Goal: Complete application form: Complete application form

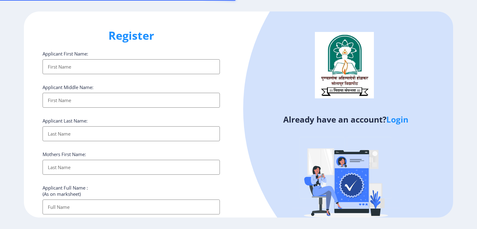
select select
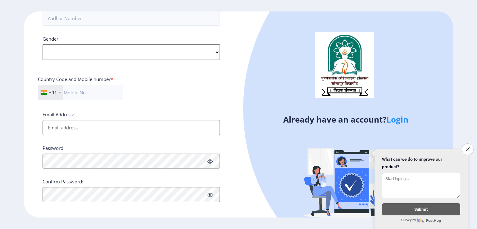
scroll to position [225, 0]
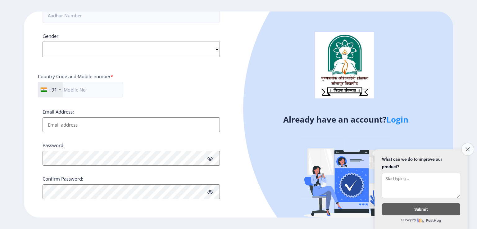
click at [465, 143] on button "Close survey" at bounding box center [467, 149] width 13 height 13
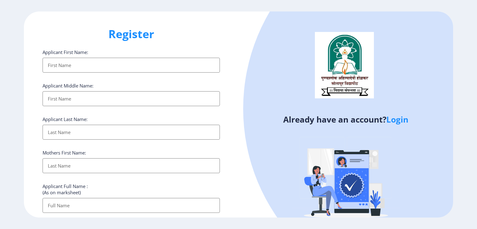
scroll to position [0, 0]
click at [107, 64] on input "Applicant First Name:" at bounding box center [131, 66] width 177 height 15
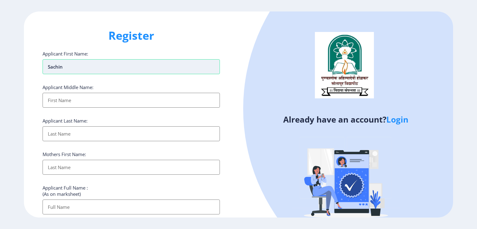
type input "Sachin"
type input "N"
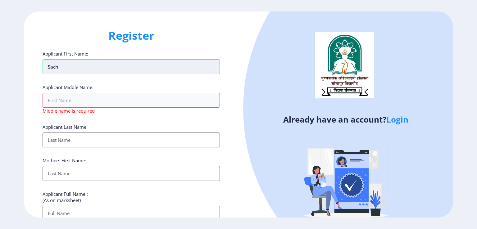
type input "Sachin"
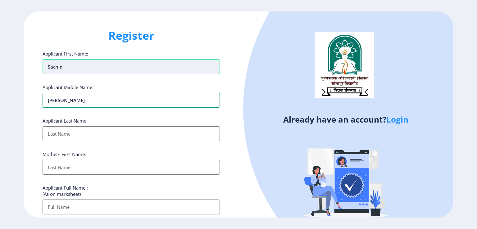
type input "[PERSON_NAME]"
type input "Nikesar"
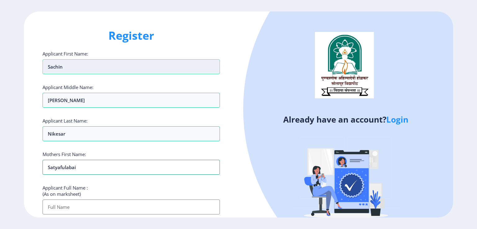
type input "Satyafulabai"
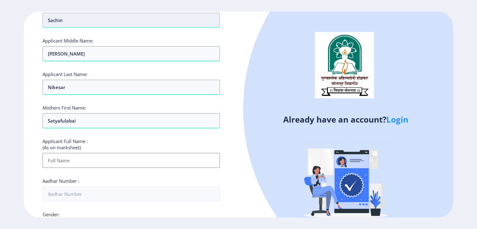
scroll to position [62, 0]
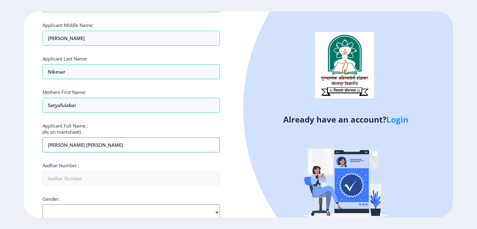
type input "[PERSON_NAME] [PERSON_NAME]"
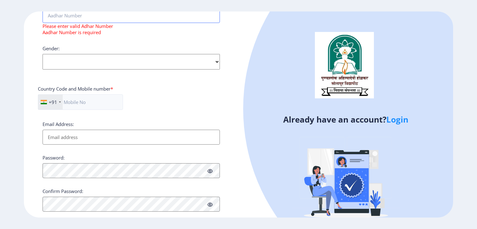
scroll to position [194, 0]
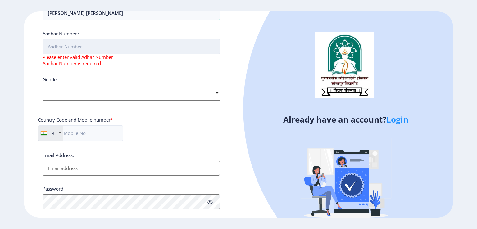
click at [89, 49] on input "Aadhar Number :" at bounding box center [131, 46] width 177 height 15
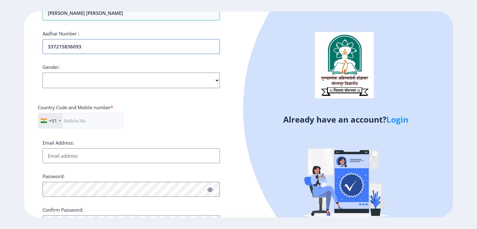
type input "337215836093"
click at [126, 80] on select "Select Gender [DEMOGRAPHIC_DATA] [DEMOGRAPHIC_DATA] Other" at bounding box center [131, 81] width 177 height 16
select select "[DEMOGRAPHIC_DATA]"
click at [43, 73] on select "Select Gender [DEMOGRAPHIC_DATA] [DEMOGRAPHIC_DATA] Other" at bounding box center [131, 81] width 177 height 16
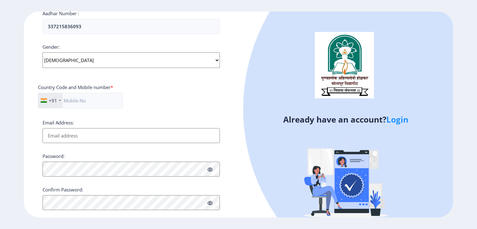
scroll to position [225, 0]
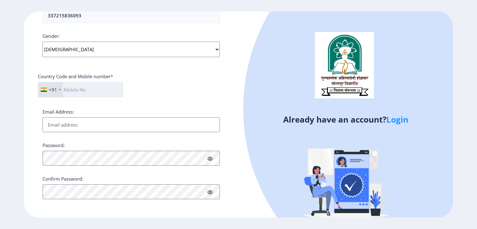
click at [95, 93] on input "text" at bounding box center [80, 90] width 85 height 16
type input "7972713331"
click at [68, 121] on input "Email Address:" at bounding box center [131, 124] width 177 height 15
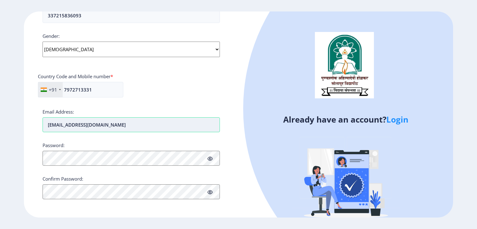
type input "[EMAIL_ADDRESS][DOMAIN_NAME]"
click at [57, 214] on button "Proceed" at bounding box center [55, 212] width 24 height 7
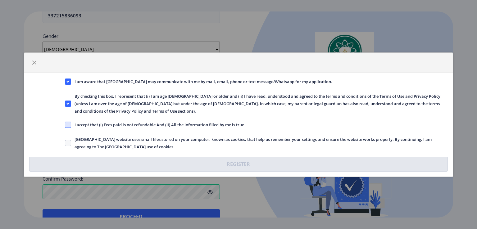
click at [69, 122] on span at bounding box center [68, 125] width 6 height 6
click at [65, 125] on input "I accept that (I) Fees paid is not refundable And (II) All the information fill…" at bounding box center [65, 125] width 0 height 0
checkbox input "true"
click at [64, 138] on div "[GEOGRAPHIC_DATA] website uses small files stored on your computer, known as co…" at bounding box center [256, 143] width 393 height 15
click at [69, 140] on span at bounding box center [68, 143] width 6 height 6
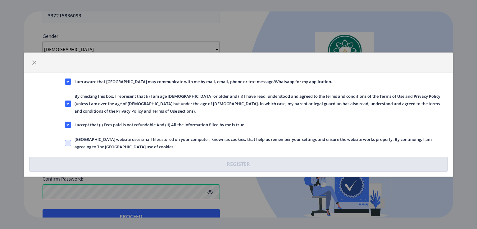
click at [65, 143] on input "[GEOGRAPHIC_DATA] website uses small files stored on your computer, known as co…" at bounding box center [65, 143] width 0 height 0
checkbox input "true"
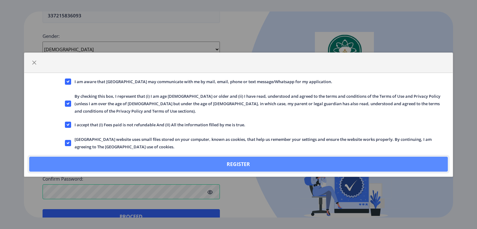
click at [235, 162] on button "Register" at bounding box center [238, 164] width 419 height 15
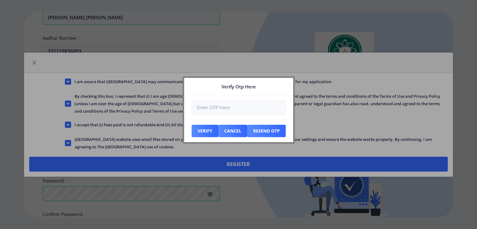
scroll to position [261, 0]
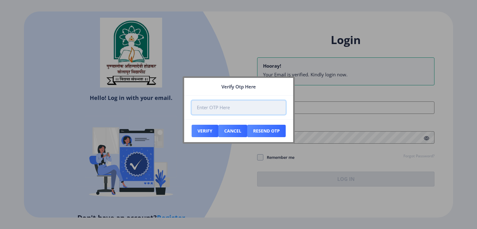
paste input "210121"
type input "210121"
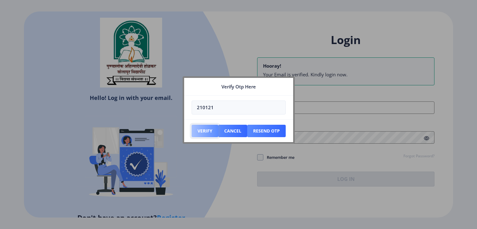
click at [203, 131] on button "Verify" at bounding box center [205, 131] width 27 height 12
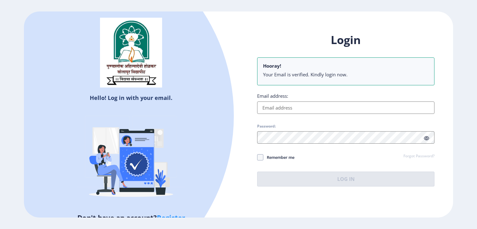
click at [290, 105] on input "Email address:" at bounding box center [345, 108] width 177 height 12
type input "[EMAIL_ADDRESS][DOMAIN_NAME]"
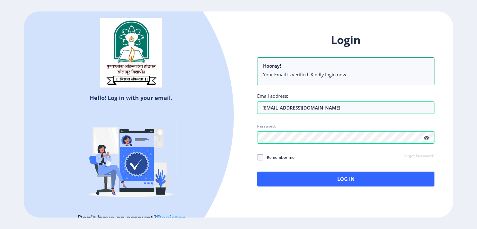
click at [230, 175] on div "Hello! Log in with your email. Don't have an account? Register" at bounding box center [131, 114] width 215 height 206
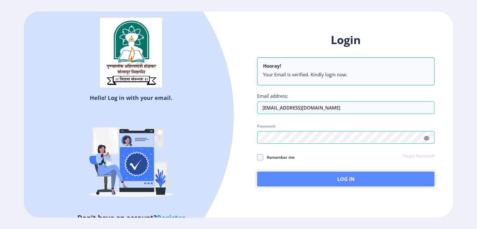
click at [341, 178] on button "Log In" at bounding box center [345, 179] width 177 height 15
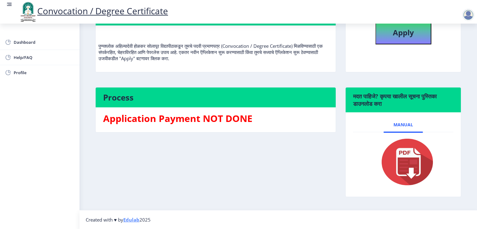
scroll to position [71, 0]
click at [406, 162] on img at bounding box center [404, 162] width 62 height 50
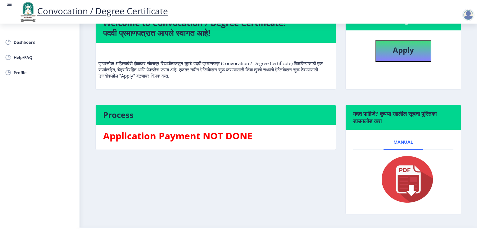
scroll to position [0, 0]
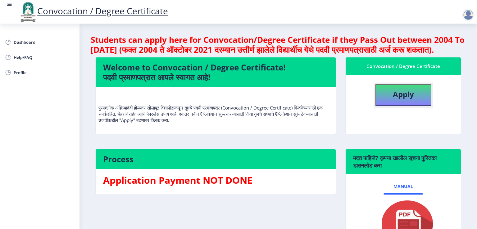
click at [391, 106] on button "Apply" at bounding box center [404, 96] width 56 height 22
select select
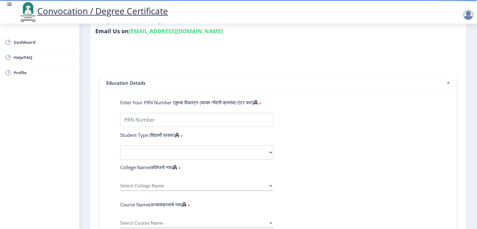
scroll to position [93, 0]
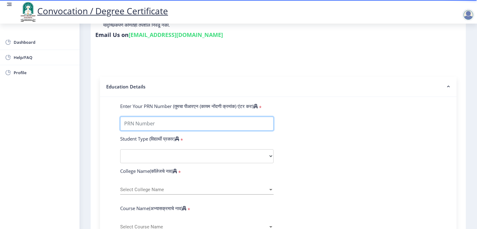
click at [205, 118] on input "Enter Your PRN Number (तुमचा पीआरएन (कायम नोंदणी क्रमांक) एंटर करा)" at bounding box center [197, 124] width 154 height 14
type input "1300000697"
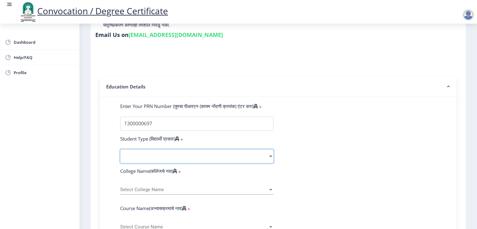
click at [185, 149] on select "Select Student Type Regular External" at bounding box center [197, 156] width 154 height 14
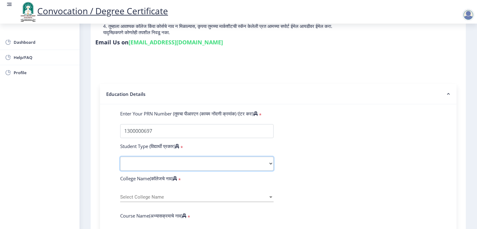
scroll to position [85, 0]
click at [144, 158] on select "Select Student Type Regular External" at bounding box center [197, 165] width 154 height 14
select select "Regular"
click at [120, 158] on select "Select Student Type Regular External" at bounding box center [197, 165] width 154 height 14
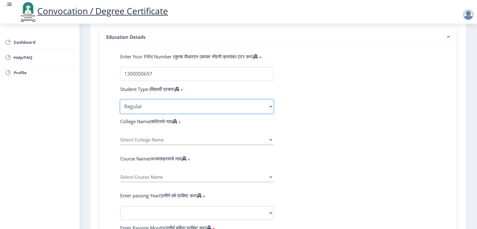
scroll to position [147, 0]
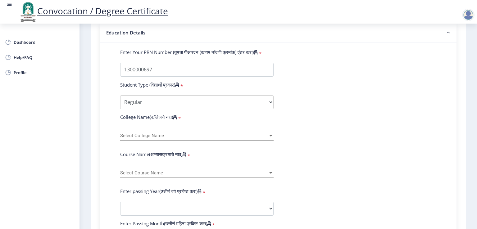
click at [139, 133] on span "Select College Name" at bounding box center [194, 135] width 148 height 5
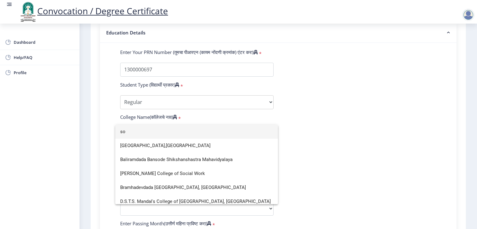
type input "s"
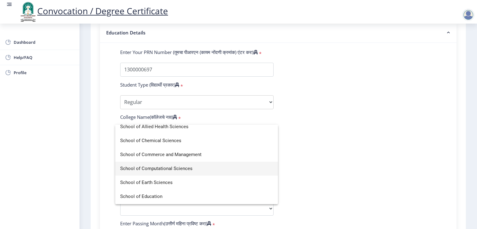
scroll to position [1305, 0]
click at [154, 171] on span "School of Earth Sciences" at bounding box center [196, 169] width 153 height 14
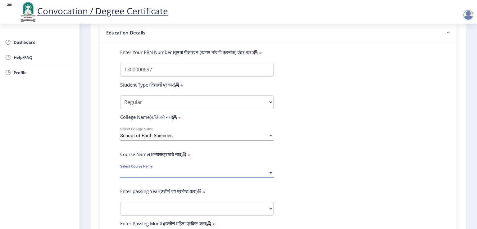
click at [153, 171] on span "Select Course Name" at bounding box center [194, 173] width 148 height 5
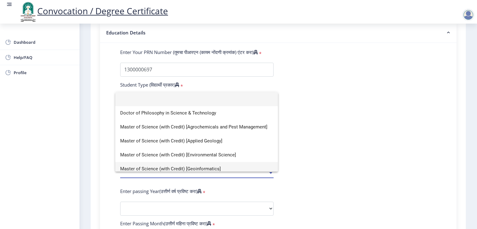
click at [156, 168] on span "Master of Science (with Credit) [Geoinformatics]" at bounding box center [196, 169] width 153 height 14
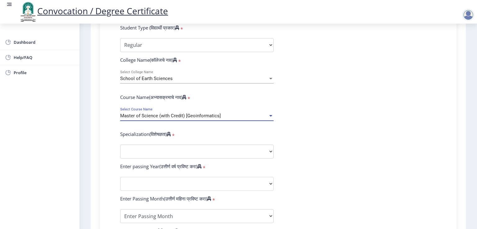
scroll to position [209, 0]
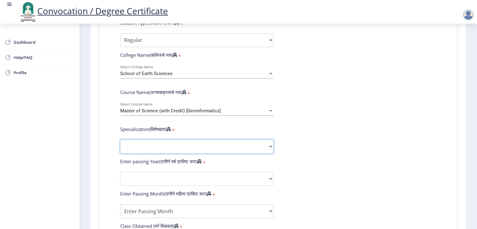
click at [152, 142] on select "Specialization Physics (Material Science) Mathematics Microbiology Organic Chem…" at bounding box center [197, 147] width 154 height 14
select select "Geoinformatics"
click at [120, 140] on select "Specialization Physics (Material Science) Mathematics Microbiology Organic Chem…" at bounding box center [197, 147] width 154 height 14
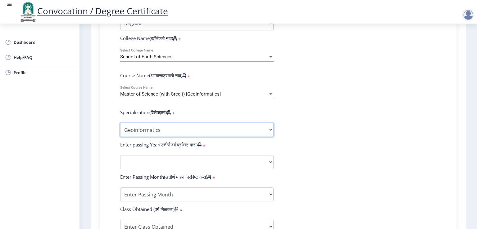
scroll to position [241, 0]
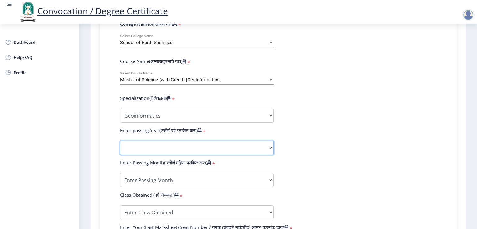
click at [150, 143] on select "2025 2024 2023 2022 2021 2020 2019 2018 2017 2016 2015 2014 2013 2012 2011 2010…" at bounding box center [197, 148] width 154 height 14
select select "2015"
click at [120, 141] on select "2025 2024 2023 2022 2021 2020 2019 2018 2017 2016 2015 2014 2013 2012 2011 2010…" at bounding box center [197, 148] width 154 height 14
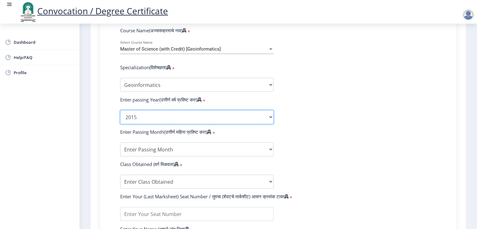
scroll to position [272, 0]
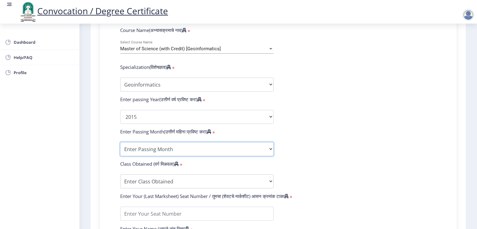
click at [246, 145] on select "Enter Passing Month March April May October November December" at bounding box center [197, 149] width 154 height 14
drag, startPoint x: 313, startPoint y: 114, endPoint x: 327, endPoint y: 94, distance: 24.5
click at [313, 114] on form "Enter Your PRN Number (तुमचा पीआरएन (कायम नोंदणी क्रमांक) एंटर करा) * Student T…" at bounding box center [279, 106] width 326 height 362
click at [238, 144] on select "Enter Passing Month March April May October November December" at bounding box center [197, 149] width 154 height 14
select select "April"
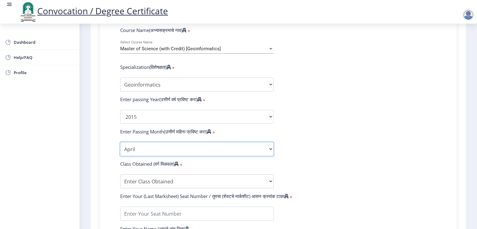
click at [120, 142] on select "Enter Passing Month March April May October November December" at bounding box center [197, 149] width 154 height 14
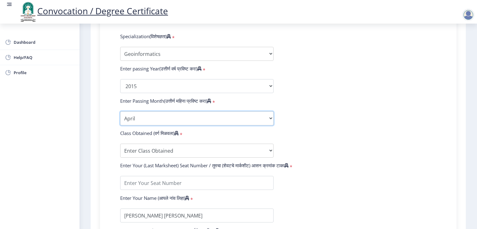
scroll to position [303, 0]
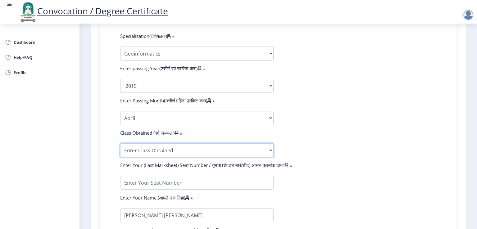
click at [204, 144] on select "Enter Class Obtained FIRST CLASS WITH DISTINCTION FIRST CLASS HIGHER SECOND CLA…" at bounding box center [197, 151] width 154 height 14
select select "Grade A+"
click at [120, 144] on select "Enter Class Obtained FIRST CLASS WITH DISTINCTION FIRST CLASS HIGHER SECOND CLA…" at bounding box center [197, 151] width 154 height 14
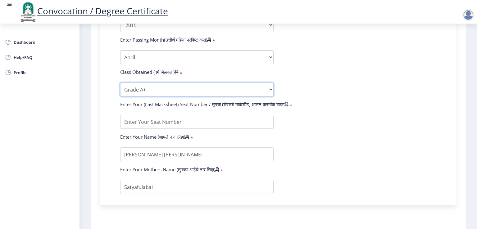
scroll to position [365, 0]
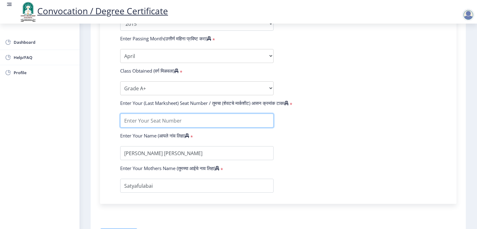
click at [190, 117] on input "textarea" at bounding box center [197, 121] width 154 height 14
type input "36267"
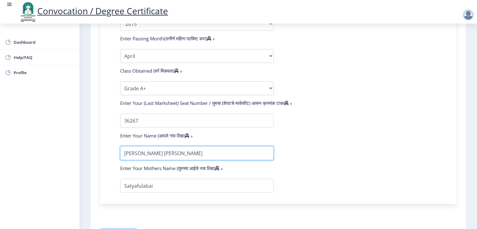
click at [205, 147] on input "textarea" at bounding box center [197, 153] width 154 height 14
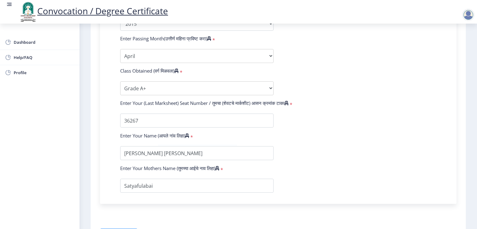
click at [321, 132] on form "Enter Your PRN Number (तुमचा पीआरएन (कायम नोंदणी क्रमांक) एंटर करा) * Student T…" at bounding box center [279, 13] width 326 height 362
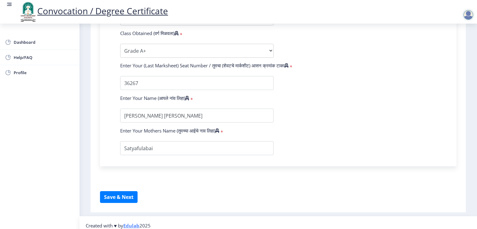
scroll to position [404, 0]
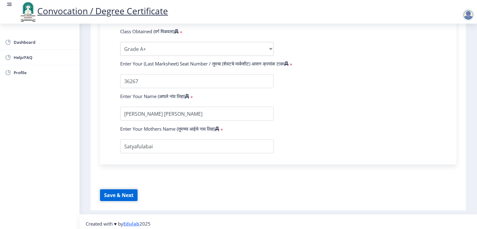
click at [121, 192] on button "Save & Next" at bounding box center [119, 196] width 38 height 12
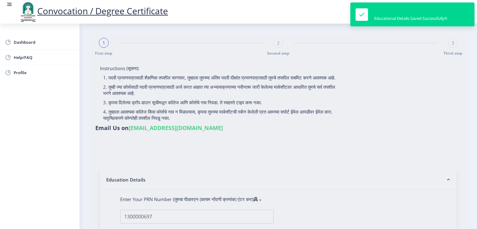
select select
type input "1300000697"
select select "Regular"
select select "2015"
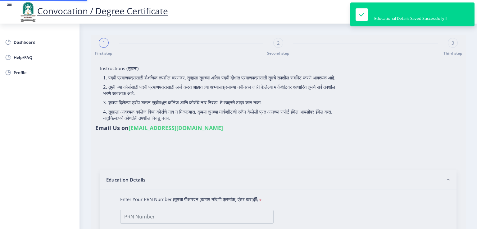
select select "April"
select select "Grade A+"
type input "36267"
select select "Geoinformatics"
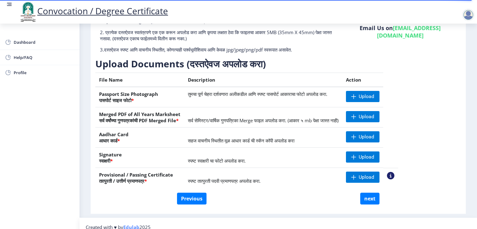
scroll to position [65, 0]
